Goal: Information Seeking & Learning: Learn about a topic

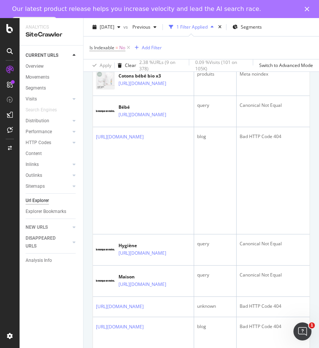
scroll to position [263, 0]
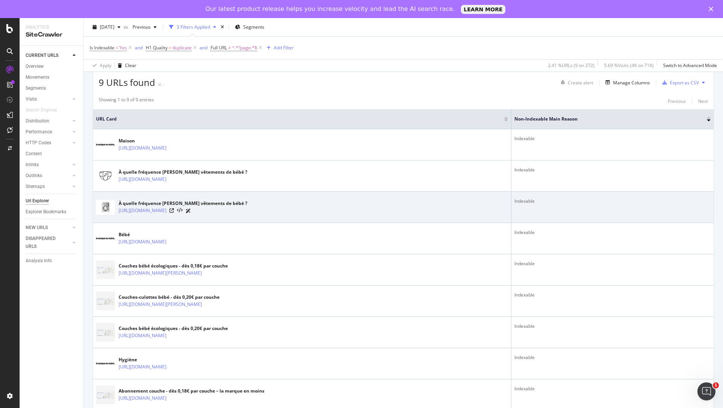
scroll to position [162, 0]
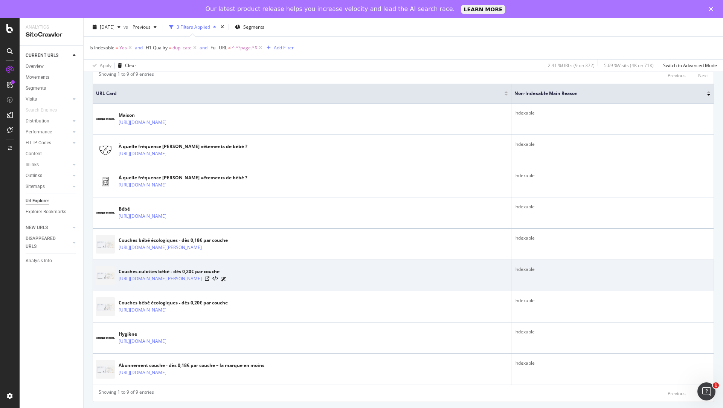
click at [157, 269] on div "Couches-culottes bébé - dès 0,20€ par couche" at bounding box center [173, 271] width 108 height 7
click at [263, 283] on div "Couches-culottes bébé - dès 0,20€ par couche https://lamarqueenmoins.fr/product…" at bounding box center [302, 275] width 412 height 19
click at [219, 271] on div "Couches-culottes bébé - dès 0,20€ par couche" at bounding box center [173, 271] width 108 height 7
click at [202, 278] on link "https://lamarqueenmoins.fr/products/couches-culottes-kit-dessai" at bounding box center [160, 279] width 83 height 8
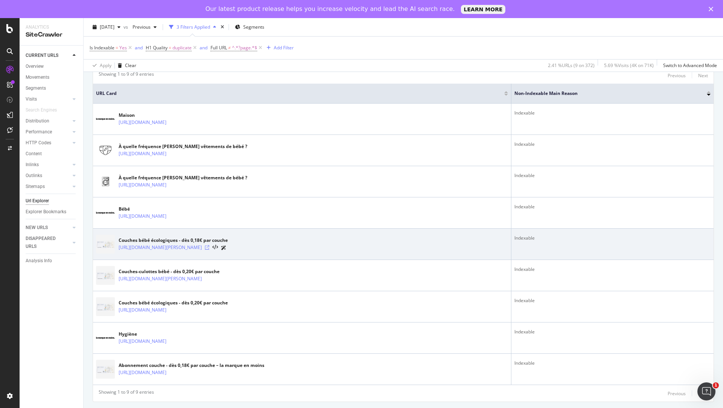
click at [209, 245] on icon at bounding box center [207, 247] width 5 height 5
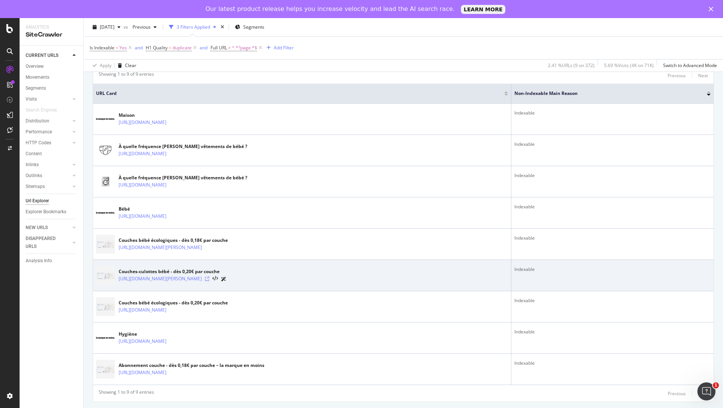
click at [209, 276] on icon at bounding box center [207, 278] width 5 height 5
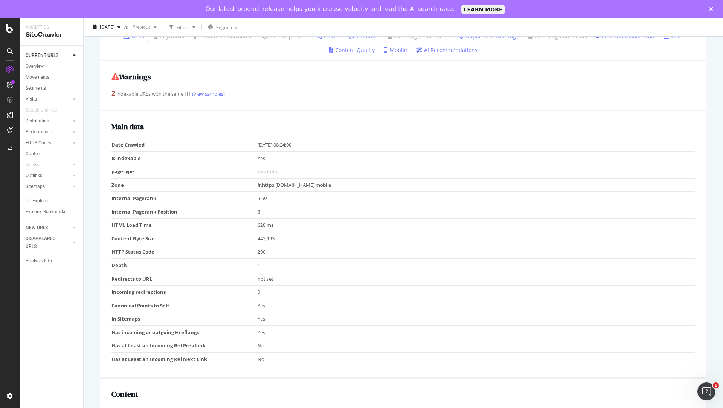
scroll to position [227, 0]
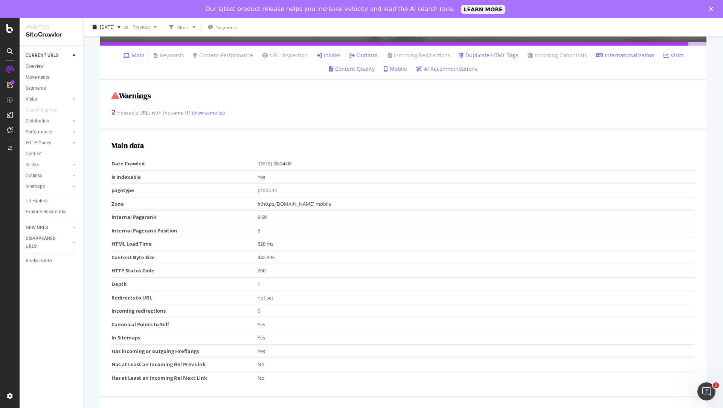
click at [488, 56] on link "Duplicate HTML Tags" at bounding box center [488, 56] width 59 height 8
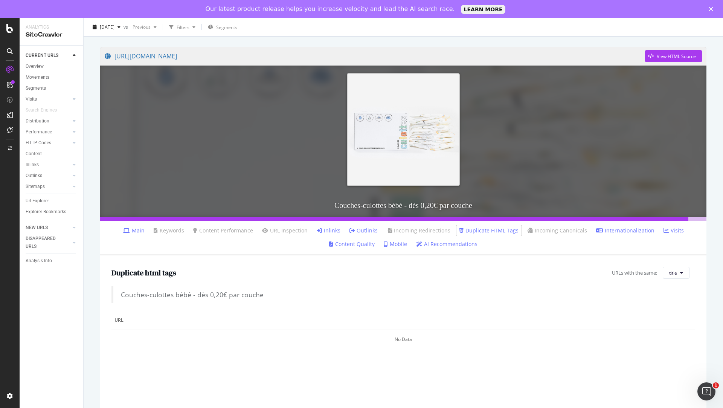
scroll to position [57, 0]
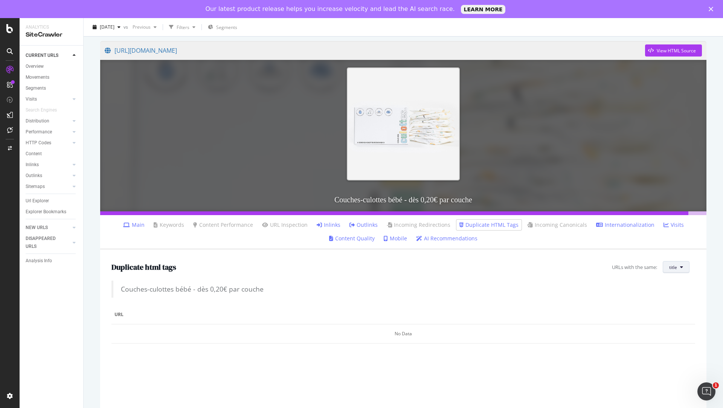
click at [681, 267] on icon at bounding box center [681, 267] width 3 height 5
click at [673, 293] on span "H1" at bounding box center [681, 295] width 24 height 7
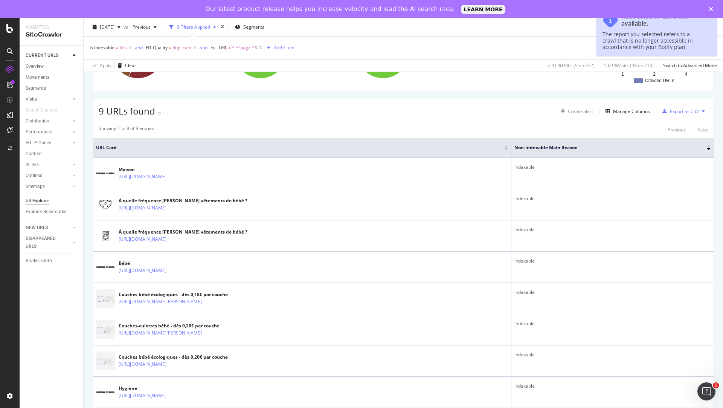
scroll to position [130, 0]
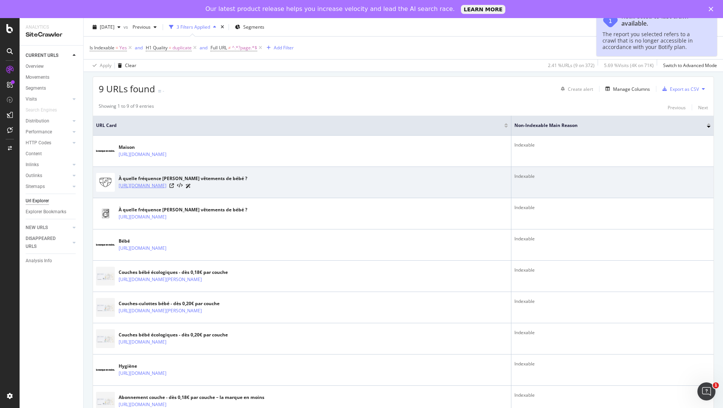
click at [166, 184] on link "https://lamarqueenmoins.fr/blogs/maison/frequence-lavage-vetements-bebe" at bounding box center [143, 186] width 48 height 8
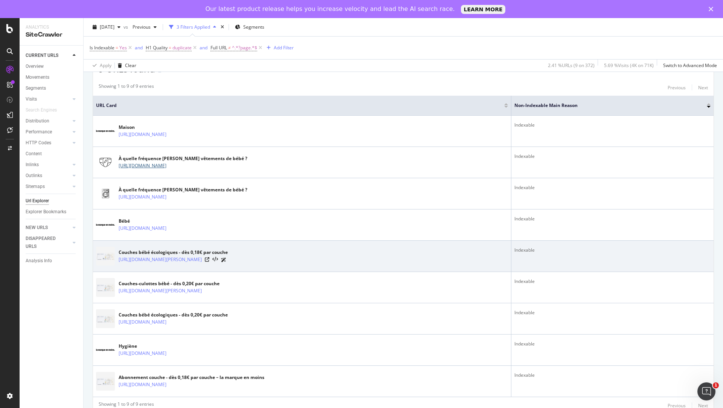
scroll to position [162, 0]
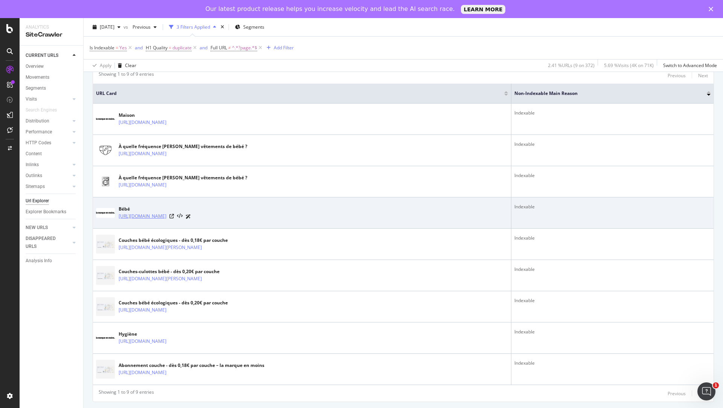
click at [166, 213] on link "https://lamarqueenmoins.fr/blogs/bebe" at bounding box center [143, 216] width 48 height 8
click at [166, 214] on link "https://lamarqueenmoins.fr/blogs/bebe" at bounding box center [143, 216] width 48 height 8
click at [152, 213] on link "https://lamarqueenmoins.fr/blogs/bebe" at bounding box center [143, 216] width 48 height 8
click at [174, 214] on icon at bounding box center [171, 216] width 5 height 5
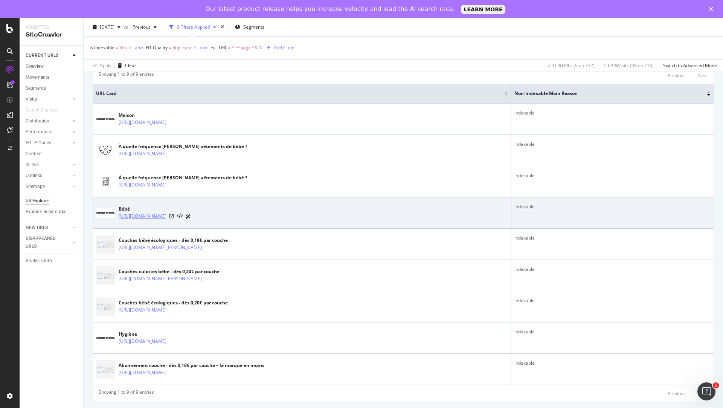
click at [166, 216] on link "[URL][DOMAIN_NAME]" at bounding box center [143, 216] width 48 height 8
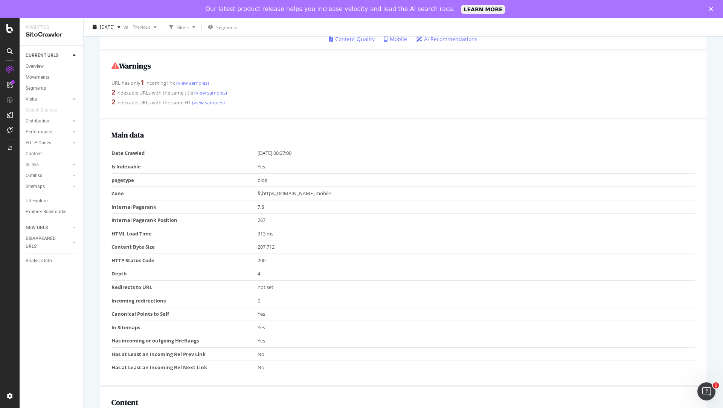
scroll to position [268, 0]
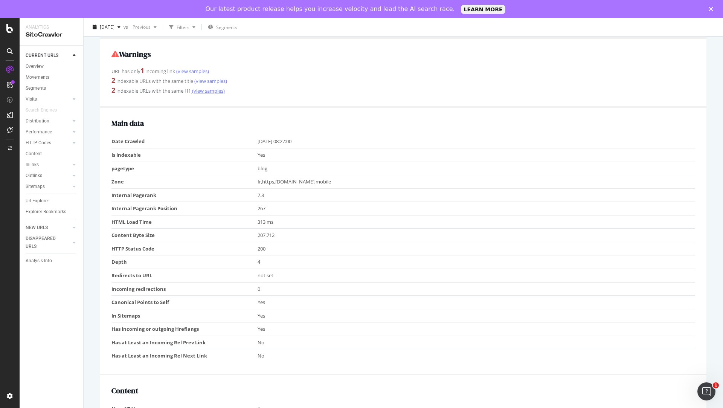
click at [210, 90] on link "(view samples)" at bounding box center [208, 90] width 34 height 7
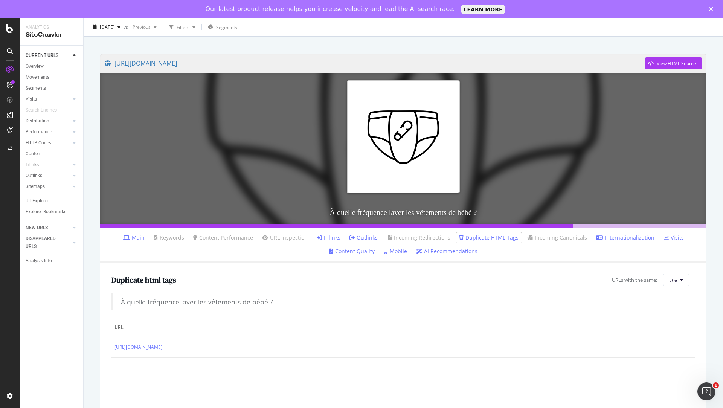
scroll to position [52, 0]
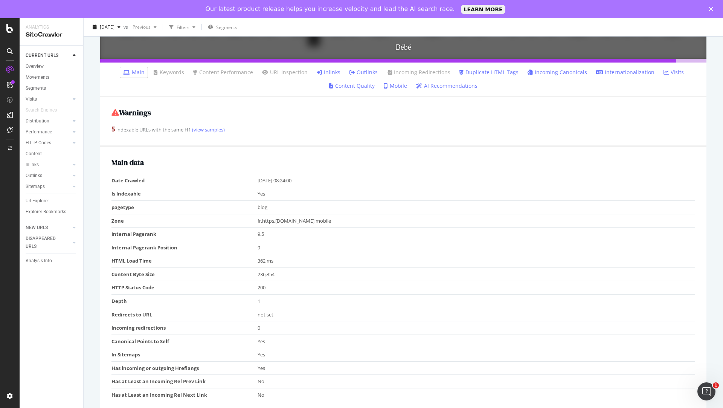
scroll to position [178, 0]
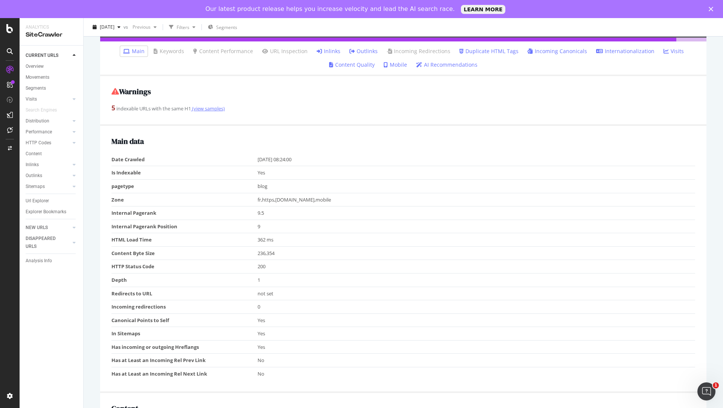
click at [213, 105] on link "(view samples)" at bounding box center [208, 108] width 34 height 7
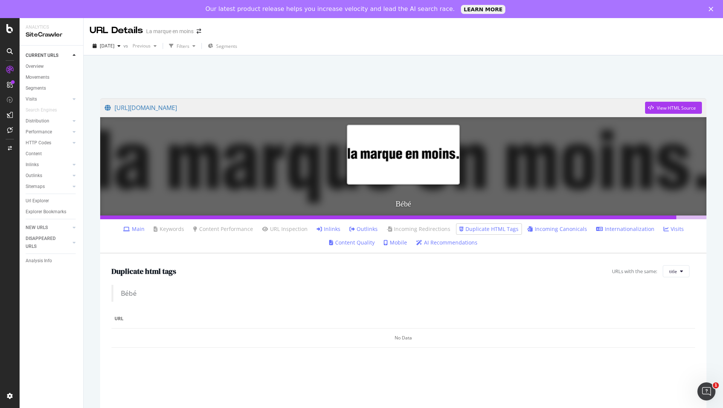
scroll to position [61, 0]
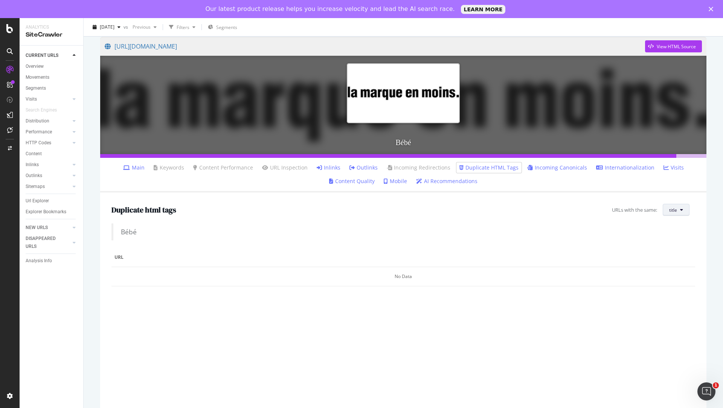
click at [672, 209] on span "title" at bounding box center [673, 210] width 8 height 6
click at [669, 236] on span "H1" at bounding box center [681, 238] width 24 height 7
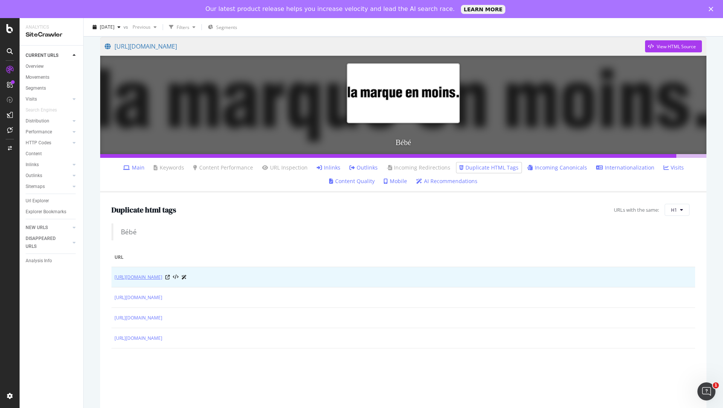
click at [162, 276] on link "https://lamarqueenmoins.fr/blogs/bebe?page=2" at bounding box center [138, 277] width 48 height 8
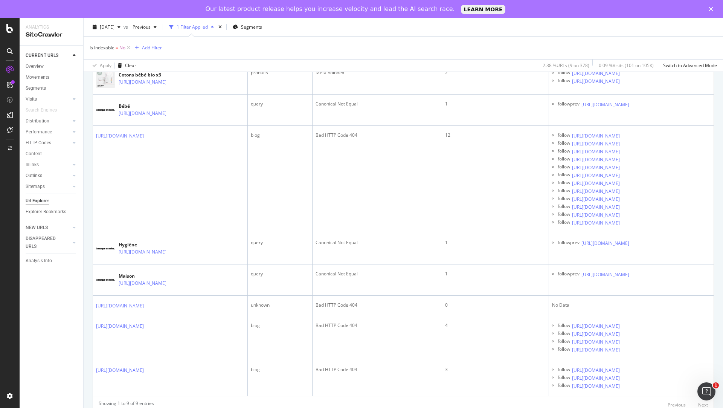
scroll to position [250, 0]
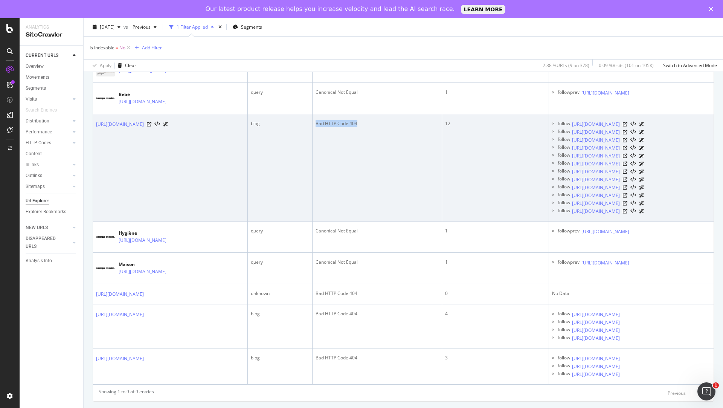
drag, startPoint x: 386, startPoint y: 122, endPoint x: 341, endPoint y: 121, distance: 44.8
click at [341, 121] on div "Bad HTTP Code 404" at bounding box center [376, 123] width 123 height 7
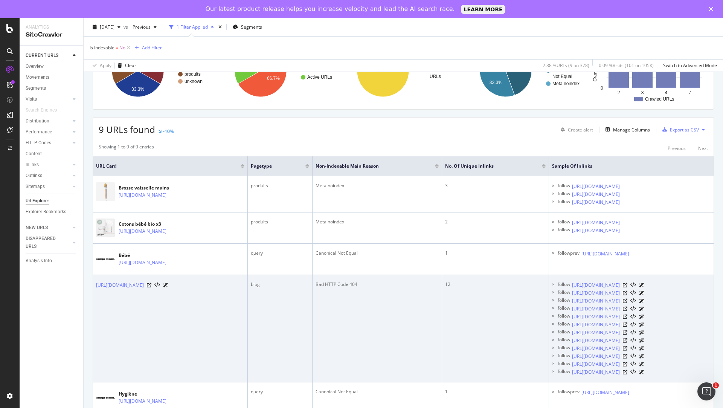
scroll to position [86, 0]
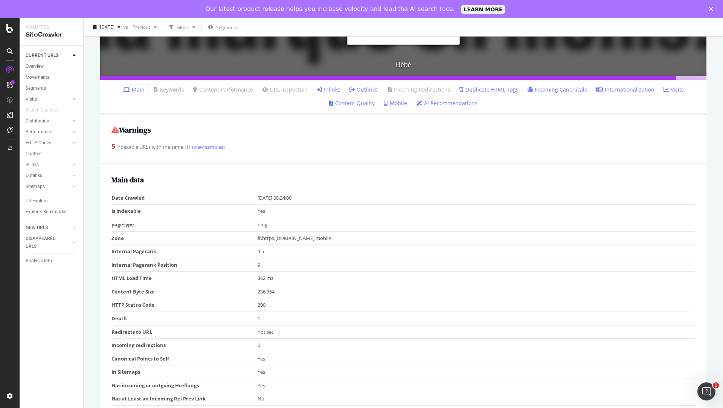
scroll to position [138, 0]
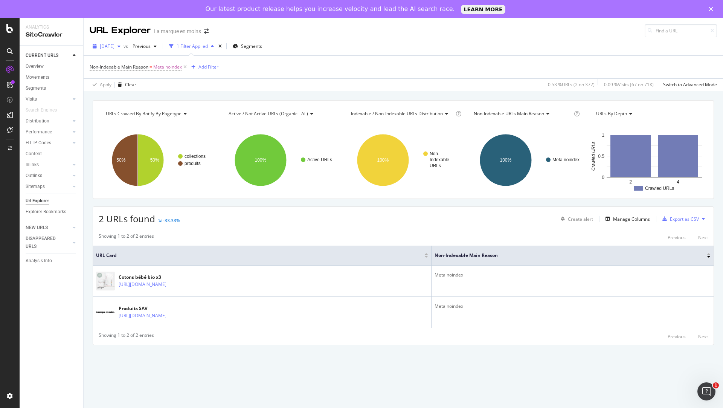
click at [114, 46] on span "[DATE]" at bounding box center [107, 46] width 15 height 6
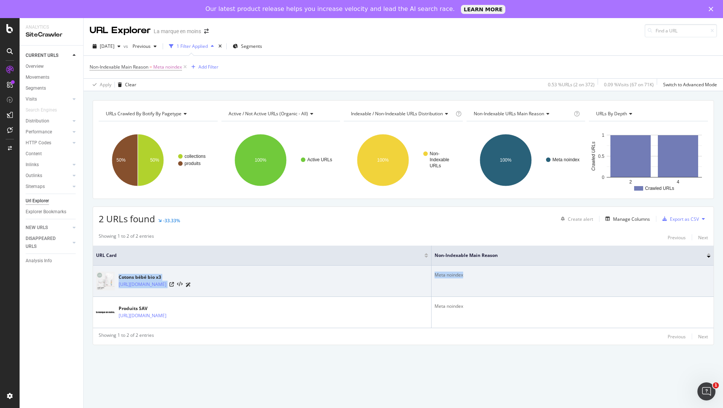
drag, startPoint x: 563, startPoint y: 274, endPoint x: 437, endPoint y: 272, distance: 126.1
click at [437, 272] on tr "Cotons bébé bio x3 https://lamarqueenmoins.fr/products/cotons-bebe-bio-x3 Meta …" at bounding box center [403, 280] width 620 height 31
click at [428, 275] on div "Cotons bébé bio x3 https://lamarqueenmoins.fr/products/cotons-bebe-bio-x3" at bounding box center [262, 280] width 332 height 19
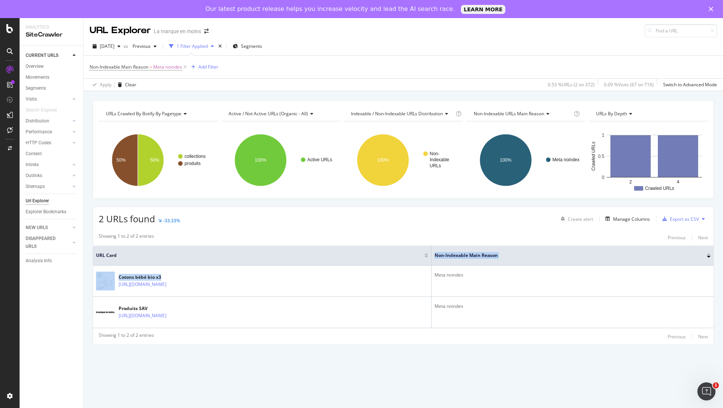
drag, startPoint x: 417, startPoint y: 279, endPoint x: 176, endPoint y: 253, distance: 242.3
click at [174, 253] on table "URL Card Non-Indexable Main Reason Cotons bébé bio x3 https://lamarqueenmoins.f…" at bounding box center [403, 286] width 620 height 82
click at [248, 250] on th "URL Card" at bounding box center [262, 255] width 338 height 20
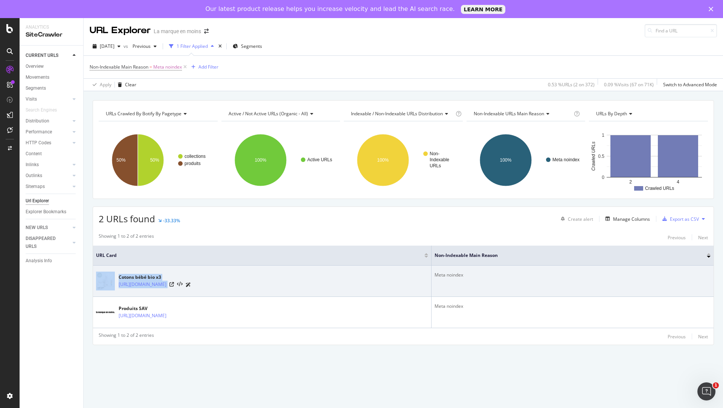
drag, startPoint x: 279, startPoint y: 287, endPoint x: 113, endPoint y: 275, distance: 166.4
click at [113, 275] on div "Cotons bébé bio x3 https://lamarqueenmoins.fr/products/cotons-bebe-bio-x3" at bounding box center [262, 280] width 332 height 19
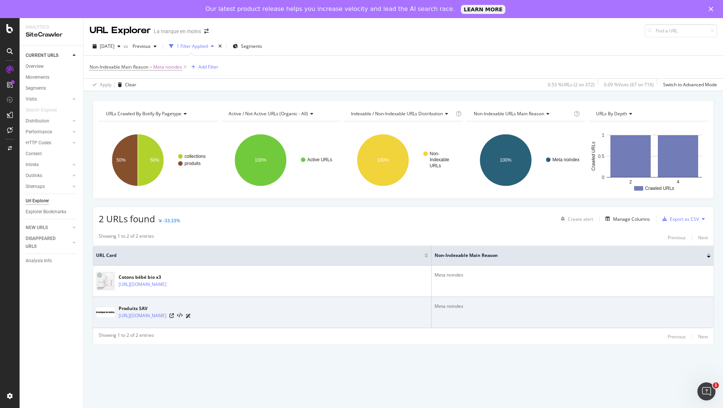
click at [350, 321] on td "Produits SAV https://lamarqueenmoins.fr/collections/sav" at bounding box center [262, 312] width 338 height 31
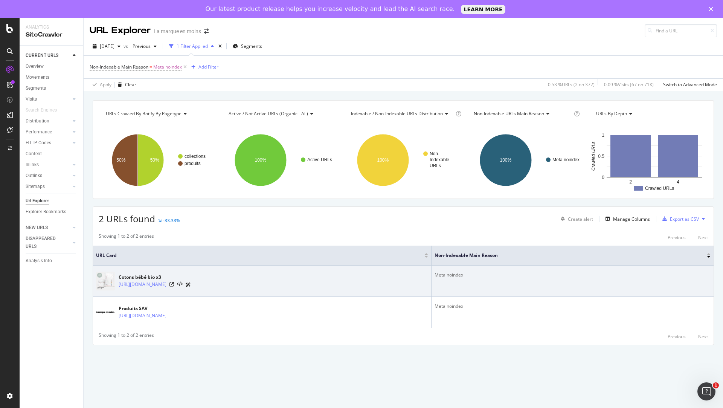
click at [350, 277] on div "Cotons bébé bio x3 https://lamarqueenmoins.fr/products/cotons-bebe-bio-x3" at bounding box center [262, 280] width 332 height 19
click at [549, 286] on td "Meta noindex" at bounding box center [572, 280] width 282 height 31
drag, startPoint x: 552, startPoint y: 277, endPoint x: 478, endPoint y: 269, distance: 75.3
click at [478, 269] on tr "Cotons bébé bio x3 https://lamarqueenmoins.fr/products/cotons-bebe-bio-x3 Meta …" at bounding box center [403, 280] width 620 height 31
click at [428, 274] on div "Cotons bébé bio x3 https://lamarqueenmoins.fr/products/cotons-bebe-bio-x3" at bounding box center [262, 280] width 332 height 19
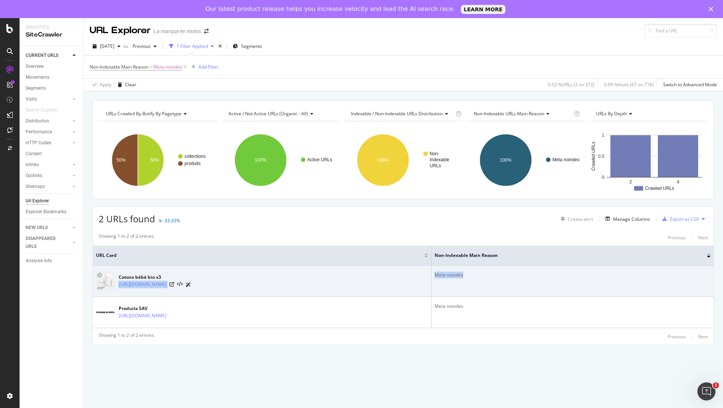
drag, startPoint x: 550, startPoint y: 274, endPoint x: 465, endPoint y: 272, distance: 85.1
click at [465, 272] on tr "Cotons bébé bio x3 https://lamarqueenmoins.fr/products/cotons-bebe-bio-x3 Meta …" at bounding box center [403, 280] width 620 height 31
click at [428, 272] on div "Cotons bébé bio x3 https://lamarqueenmoins.fr/products/cotons-bebe-bio-x3" at bounding box center [262, 280] width 332 height 19
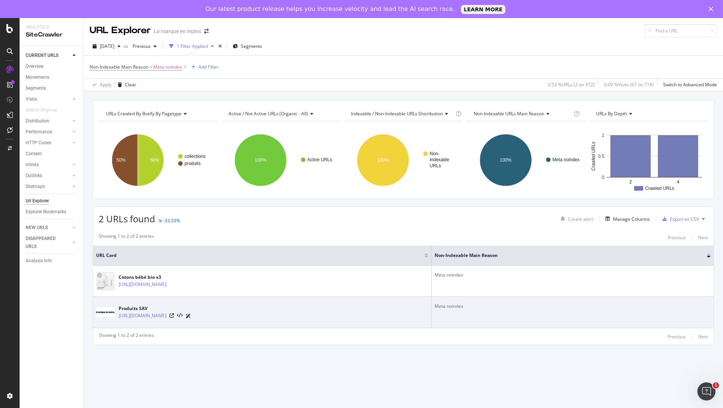
click at [560, 307] on div "Meta noindex" at bounding box center [572, 306] width 276 height 7
click at [191, 312] on div at bounding box center [179, 316] width 21 height 8
click at [174, 314] on icon at bounding box center [171, 315] width 5 height 5
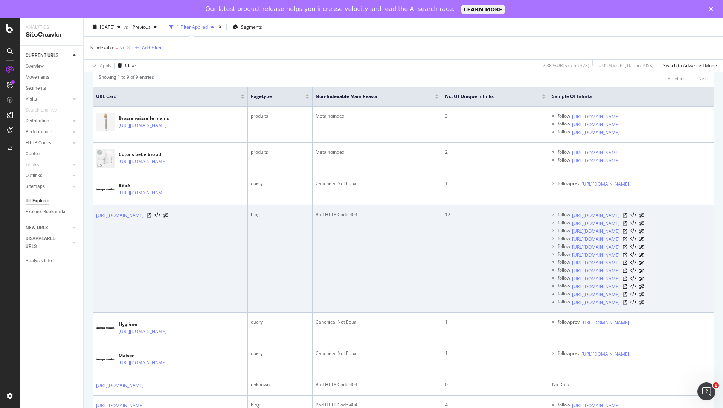
scroll to position [151, 0]
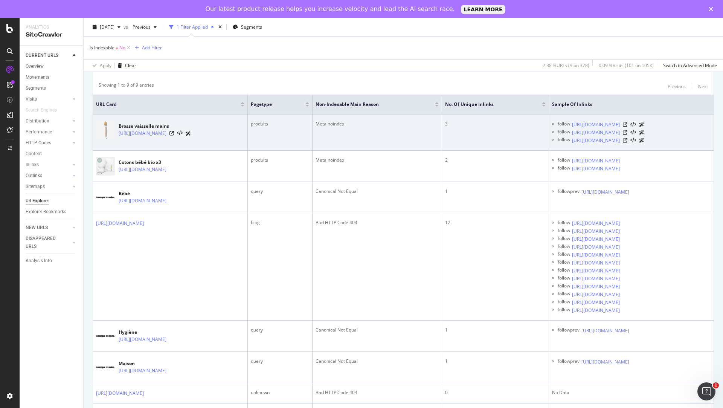
click at [352, 132] on td "Meta noindex" at bounding box center [376, 132] width 129 height 36
drag, startPoint x: 373, startPoint y: 124, endPoint x: 335, endPoint y: 123, distance: 38.0
click at [335, 123] on tr "Brosse vaisselle mains [URL][DOMAIN_NAME] produits Meta noindex 3 follow [URL][…" at bounding box center [403, 132] width 620 height 36
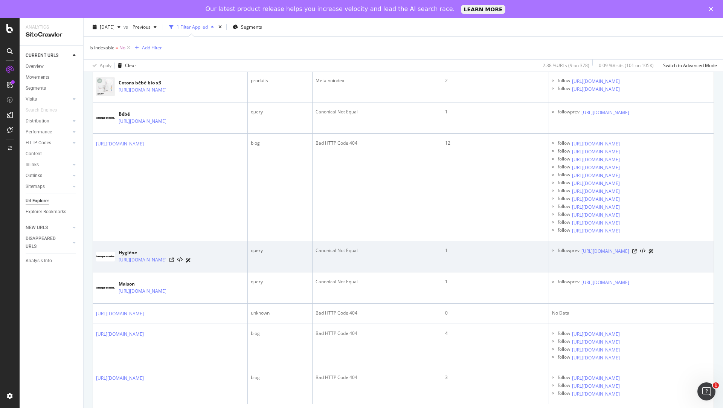
scroll to position [231, 0]
